Goal: Download file/media

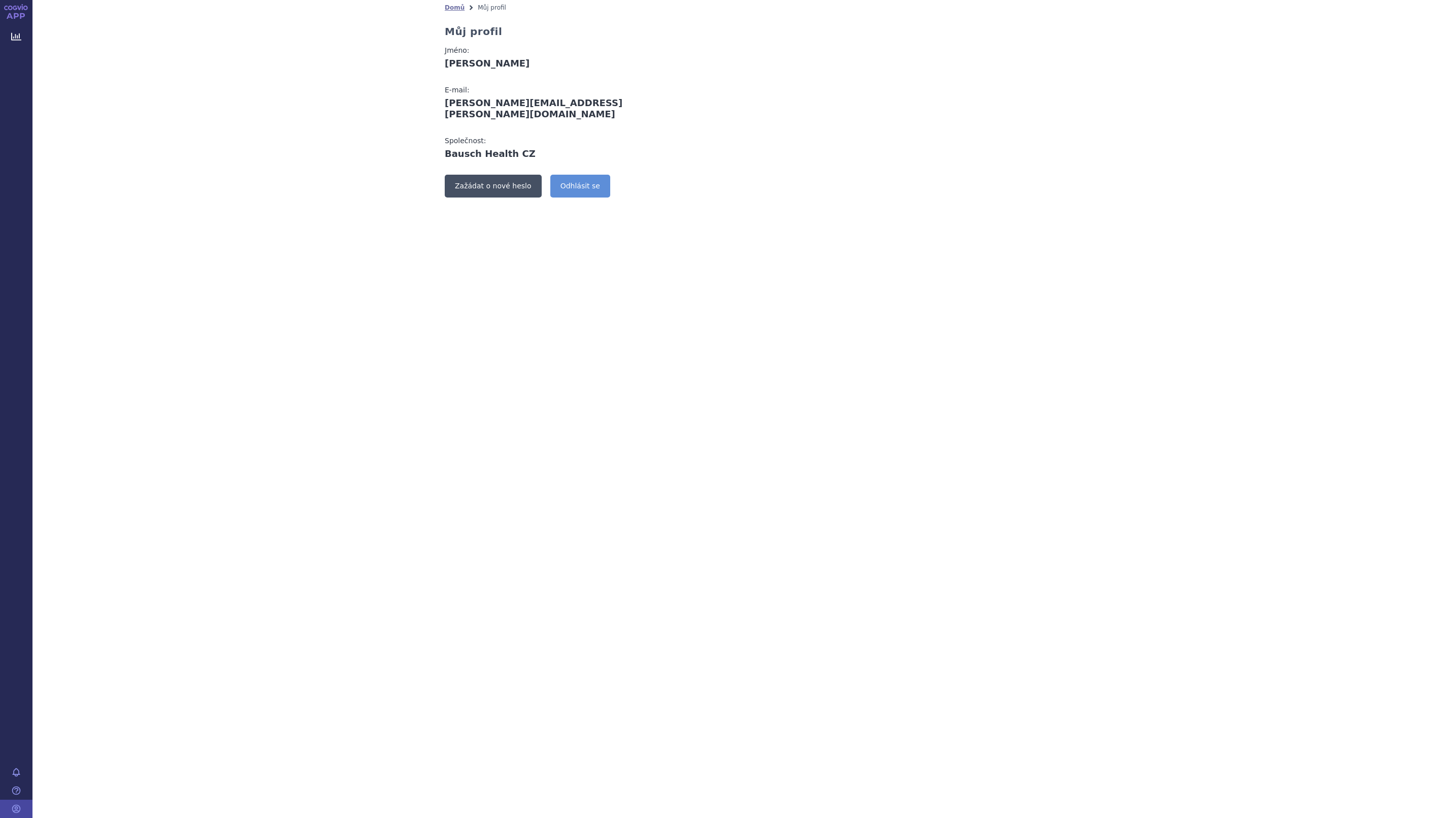
click at [477, 175] on link "Zažádat o nové heslo" at bounding box center [493, 186] width 97 height 23
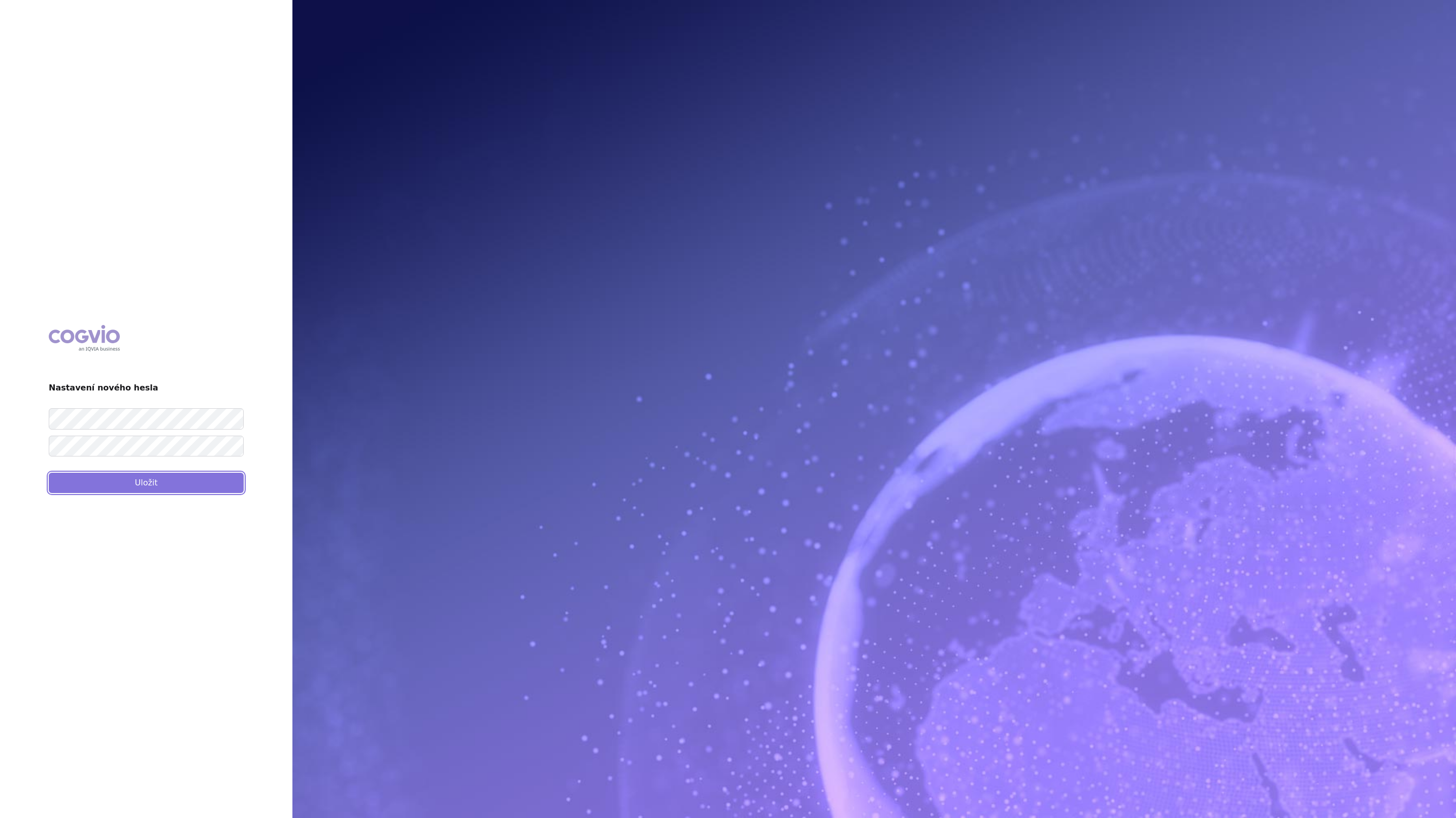
click at [145, 481] on button "Uložit" at bounding box center [146, 483] width 195 height 20
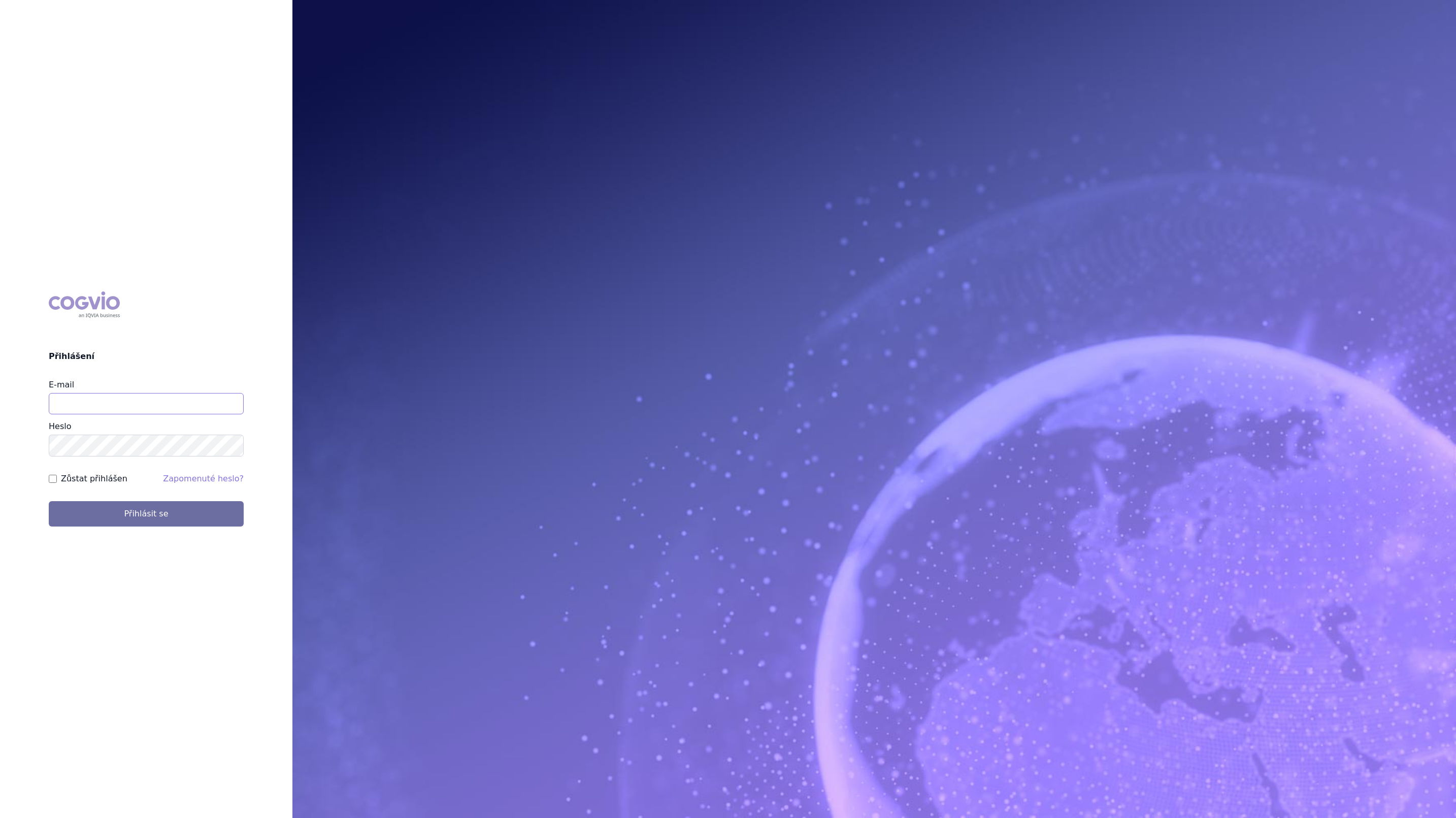
click at [119, 402] on input "E-mail" at bounding box center [146, 403] width 195 height 21
type input "[PERSON_NAME][EMAIL_ADDRESS][PERSON_NAME][DOMAIN_NAME]"
click at [142, 512] on button "Přihlásit se" at bounding box center [146, 514] width 195 height 26
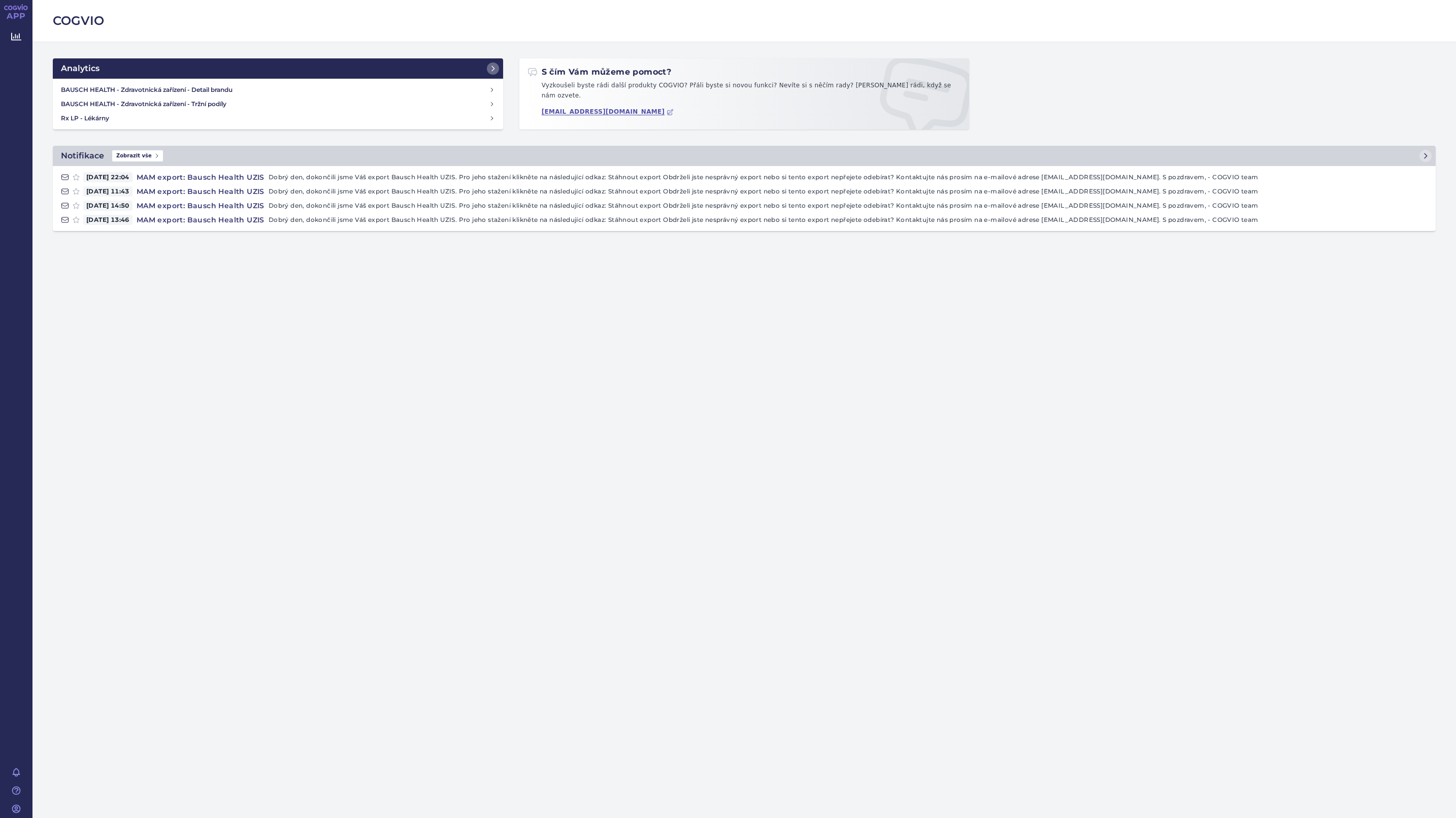
click at [565, 477] on div "COGVIO Analytics BAUSCH HEALTH - Zdravotnická zařízení - Detail brandu BAUSCH H…" at bounding box center [744, 409] width 1424 height 818
click at [110, 87] on h4 "BAUSCH HEALTH - Zdravotnická zařízení - Detail brandu" at bounding box center [275, 90] width 428 height 10
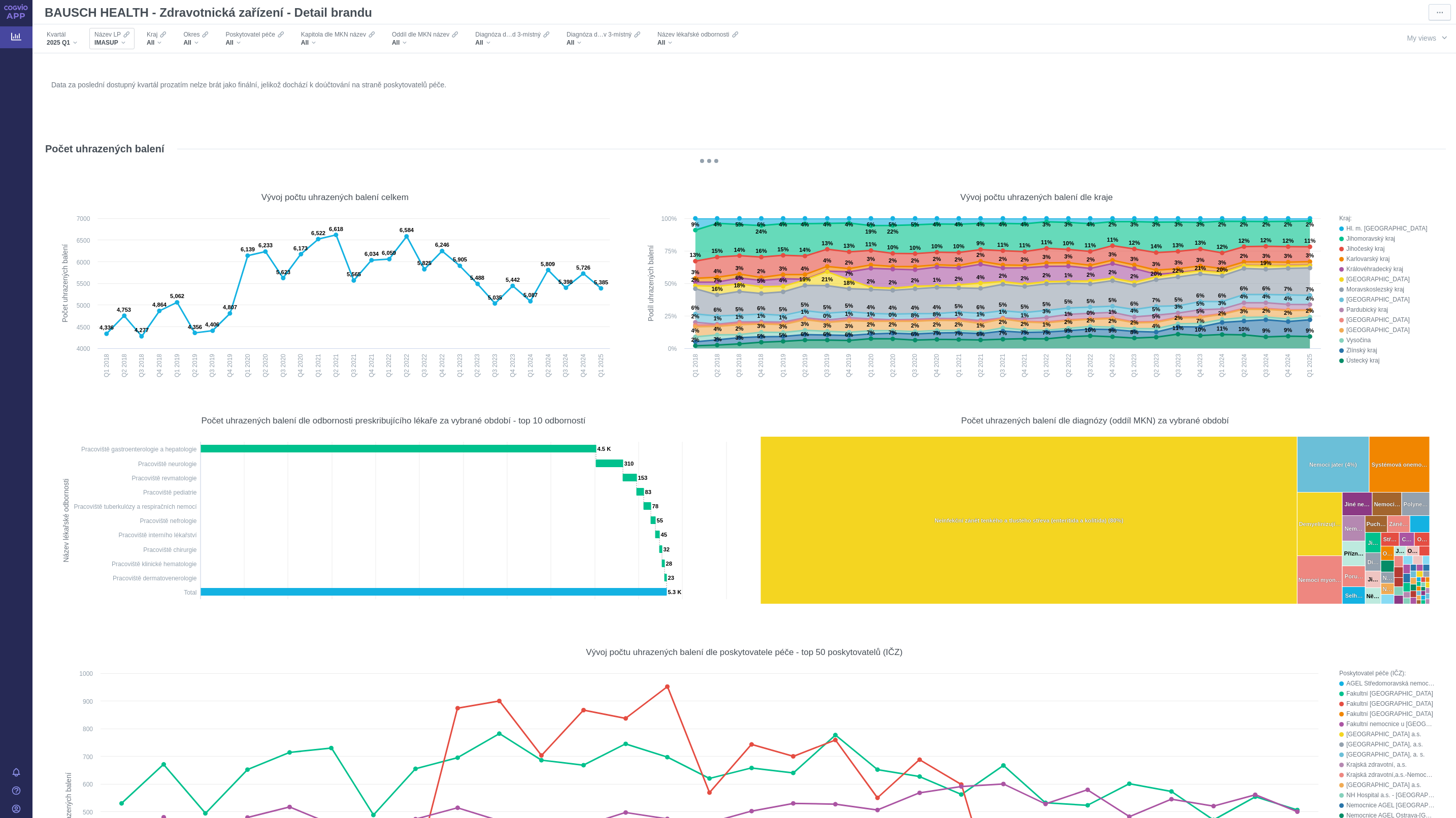
click at [122, 43] on div "IMASUP" at bounding box center [112, 43] width 35 height 8
click at [106, 159] on span "KALNORMIN" at bounding box center [142, 160] width 98 height 14
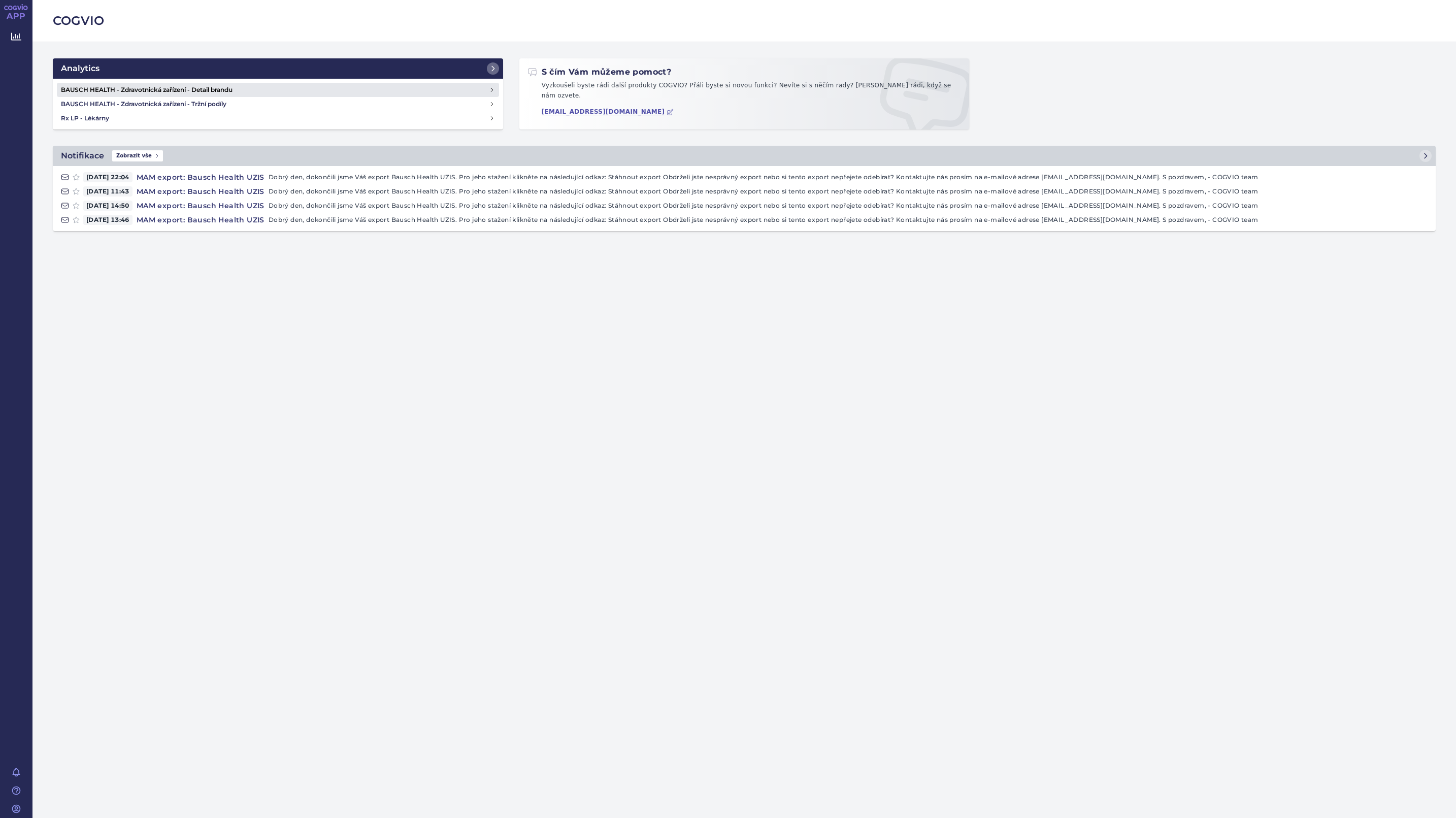
click at [145, 90] on h4 "BAUSCH HEALTH - Zdravotnická zařízení - Detail brandu" at bounding box center [275, 90] width 428 height 10
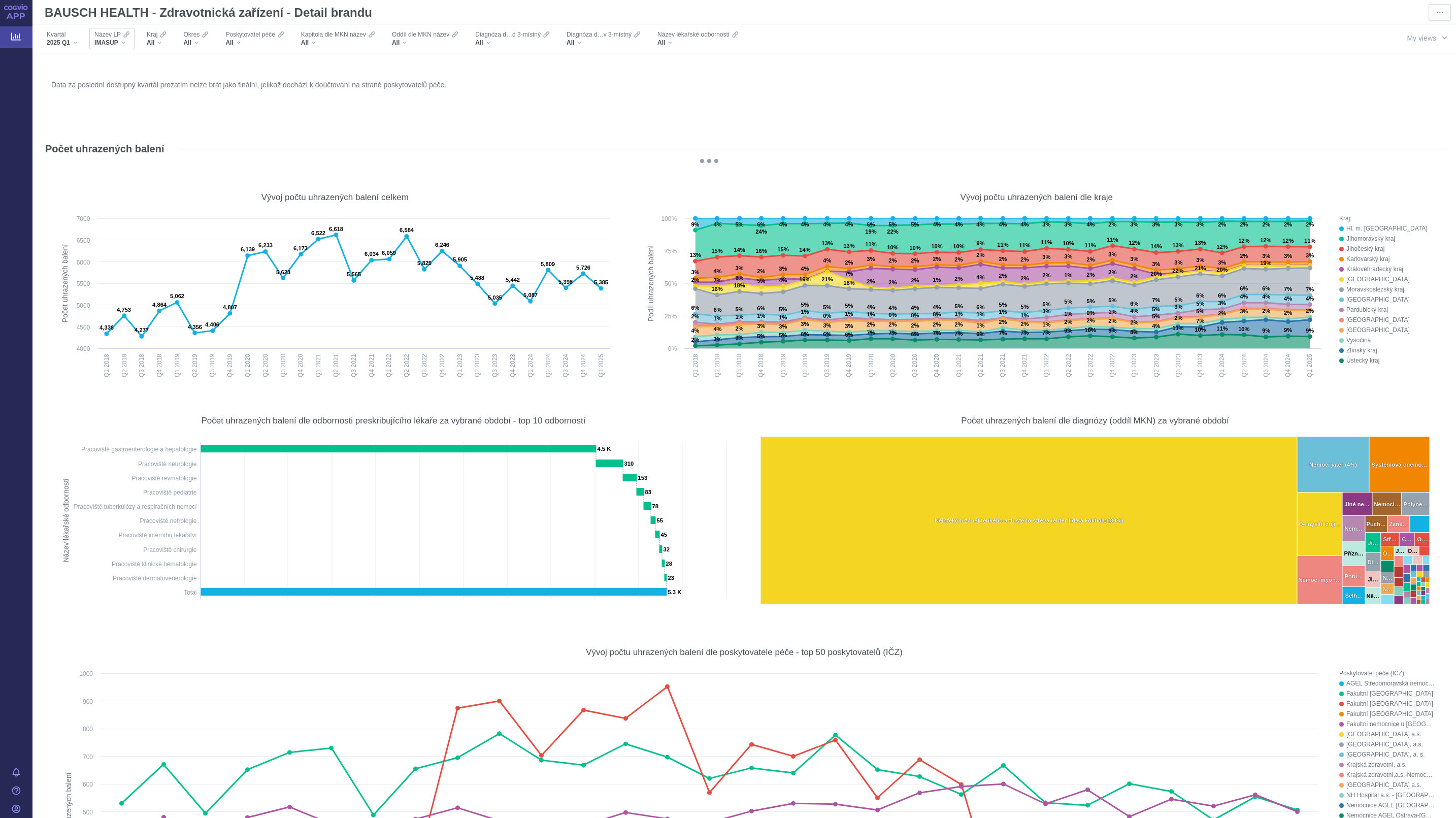
click at [122, 44] on div "IMASUP" at bounding box center [112, 43] width 35 height 8
click at [111, 157] on span "KALNORMIN" at bounding box center [142, 160] width 98 height 14
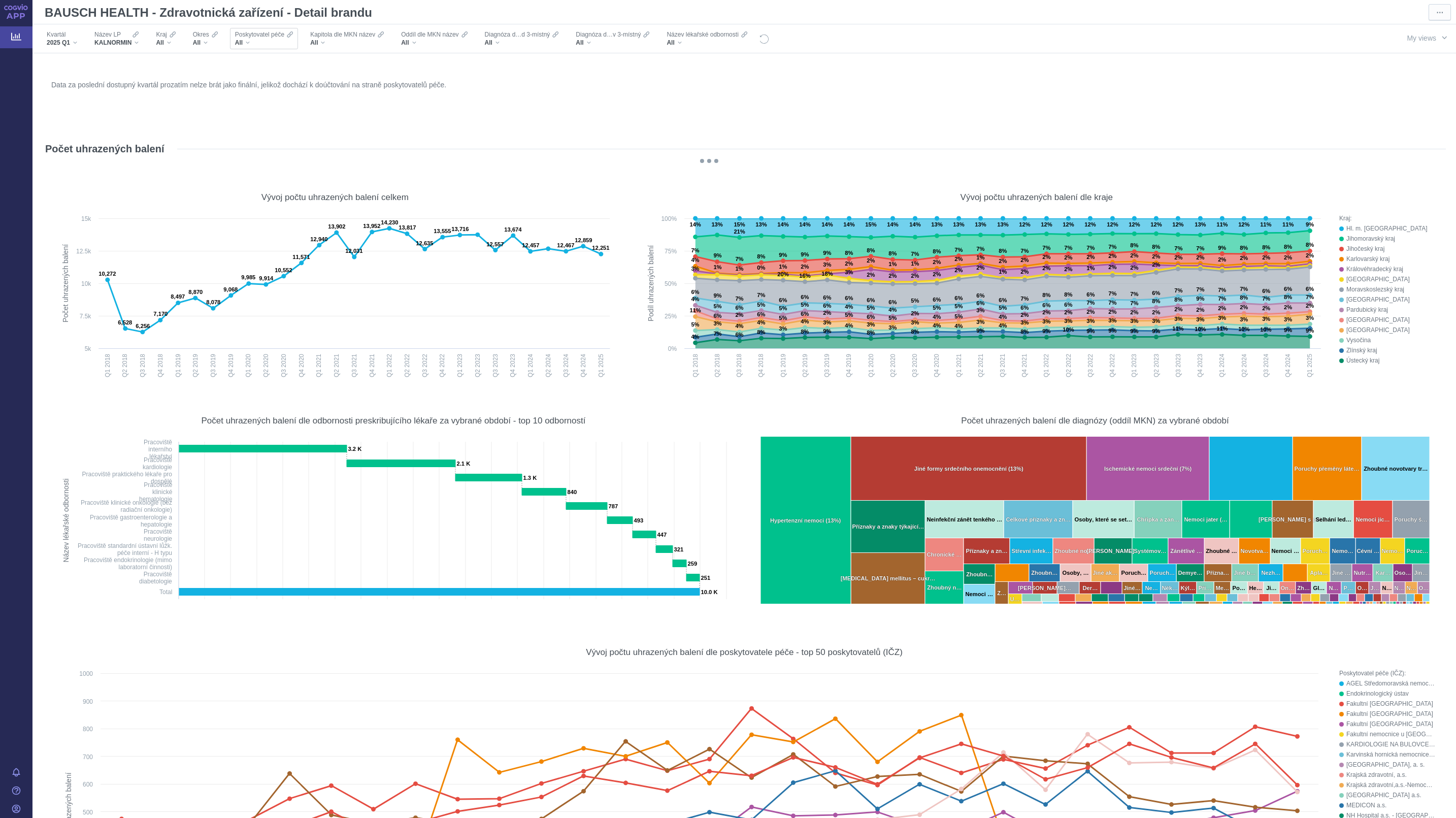
click at [246, 41] on div "All" at bounding box center [264, 43] width 58 height 8
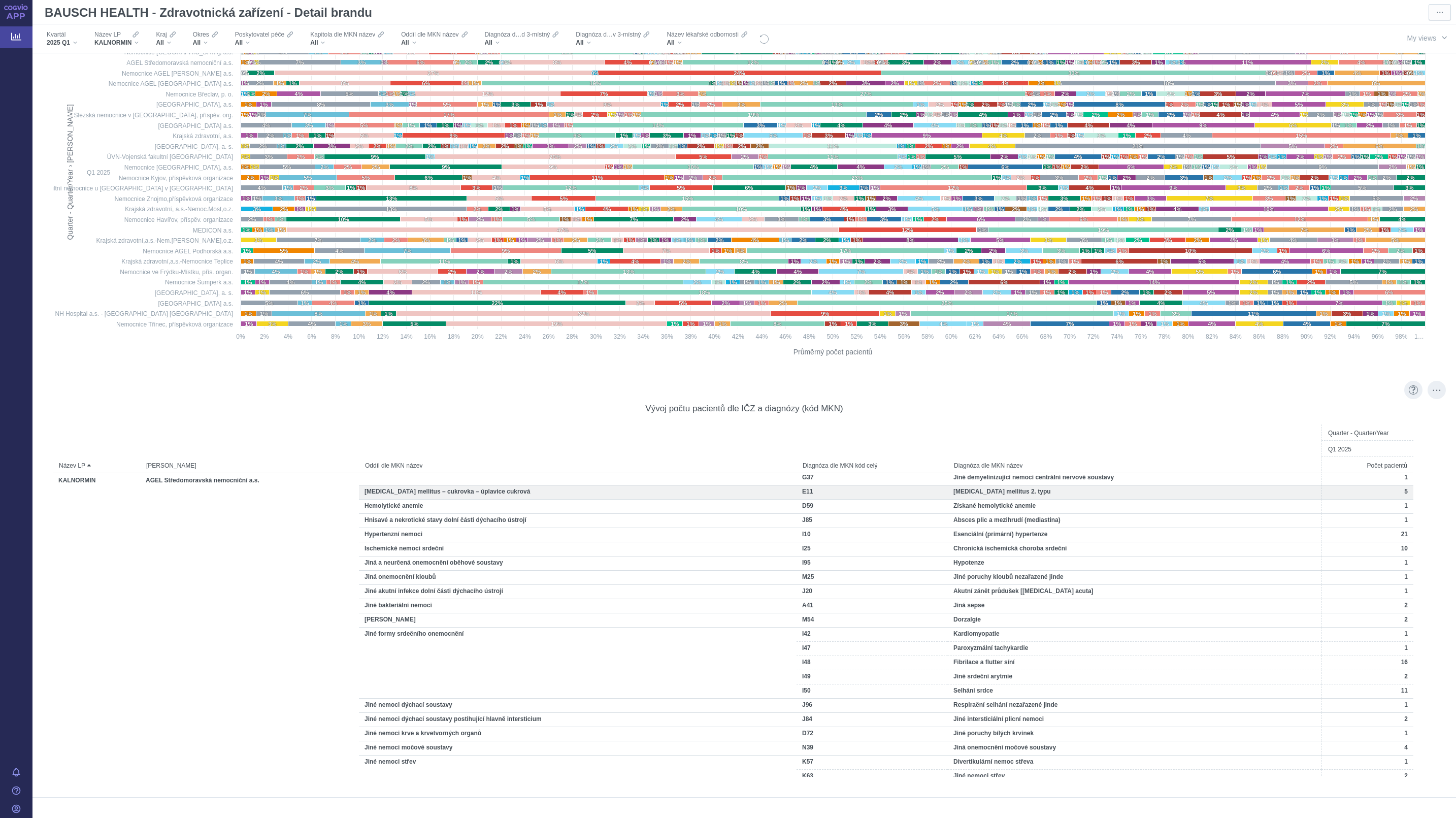
scroll to position [533, 0]
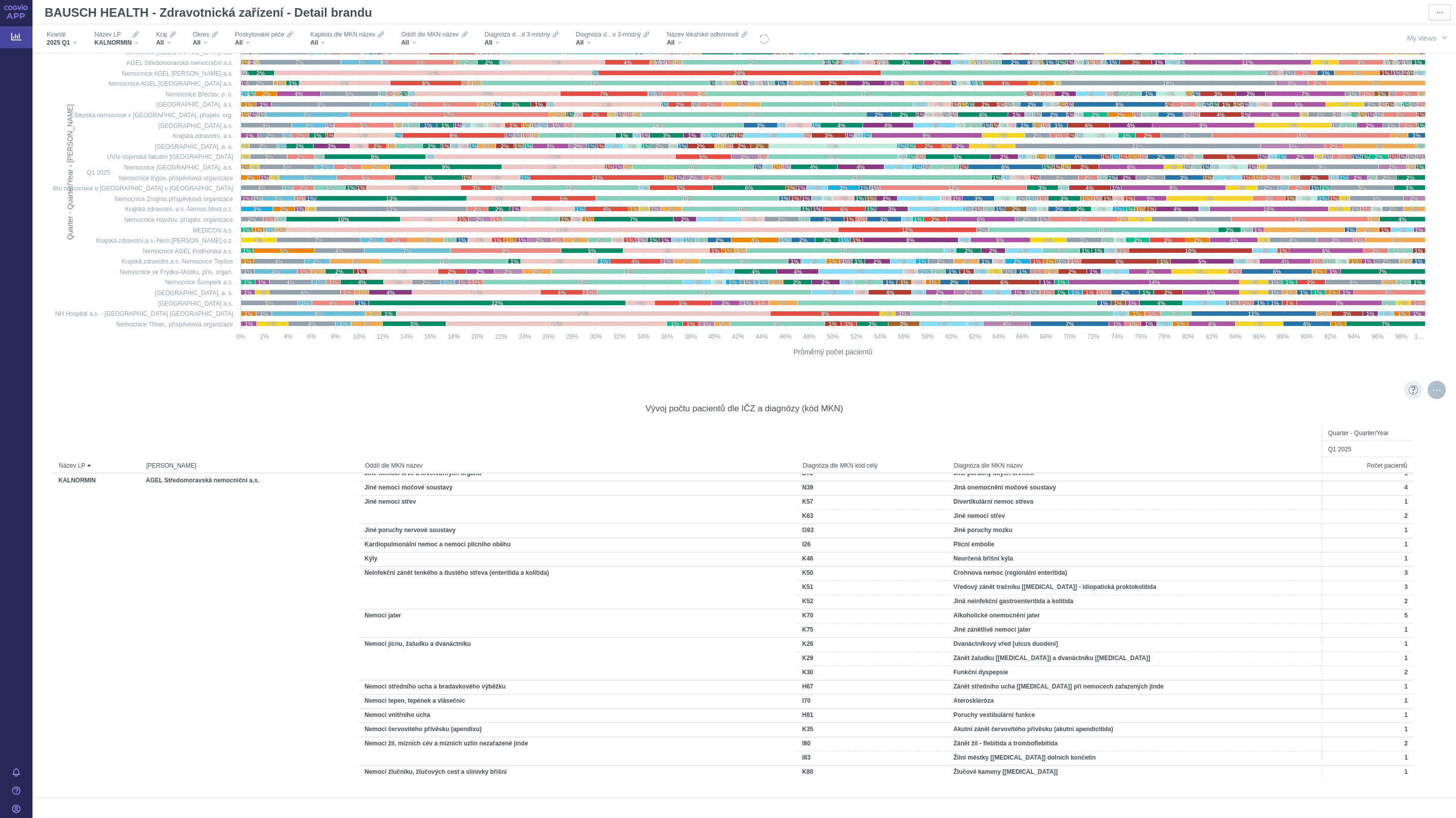
click at [1428, 389] on div "More actions" at bounding box center [1437, 390] width 18 height 18
click at [1318, 414] on span "Export" at bounding box center [1342, 412] width 111 height 10
click at [1317, 449] on div "Formatted (XLSX)" at bounding box center [1342, 452] width 126 height 13
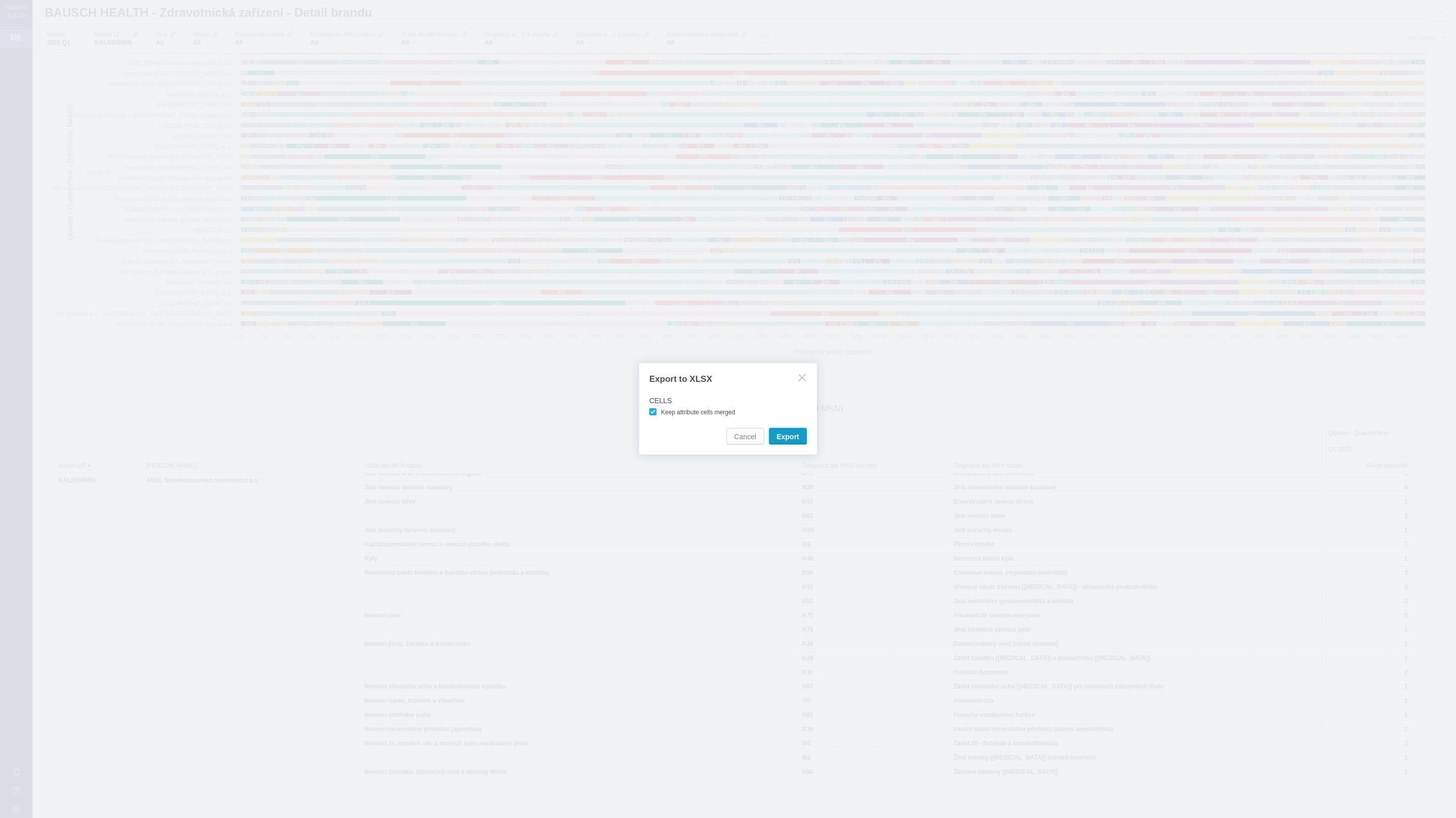
click at [788, 436] on span "Export" at bounding box center [788, 436] width 22 height 10
